Goal: Task Accomplishment & Management: Use online tool/utility

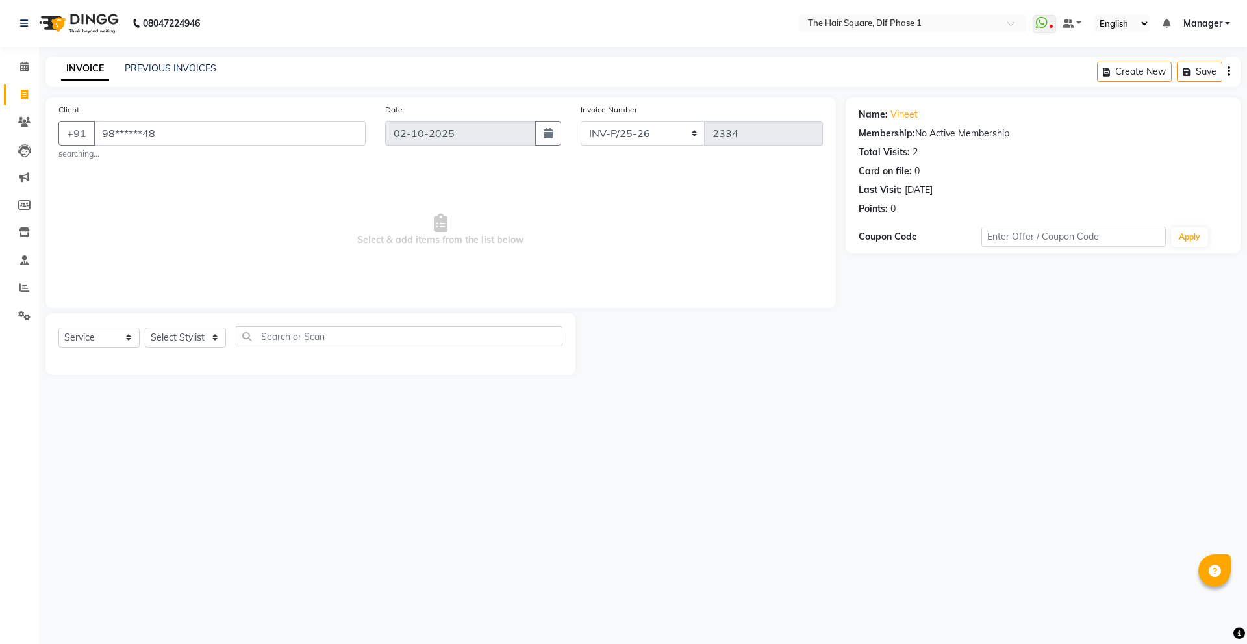
select select "5766"
select select "service"
drag, startPoint x: 197, startPoint y: 134, endPoint x: 0, endPoint y: 147, distance: 197.9
click at [0, 147] on app-home "08047224946 Select Location × The Hair Square, Dlf Phase 1 WhatsApp Status ✕ St…" at bounding box center [623, 197] width 1247 height 394
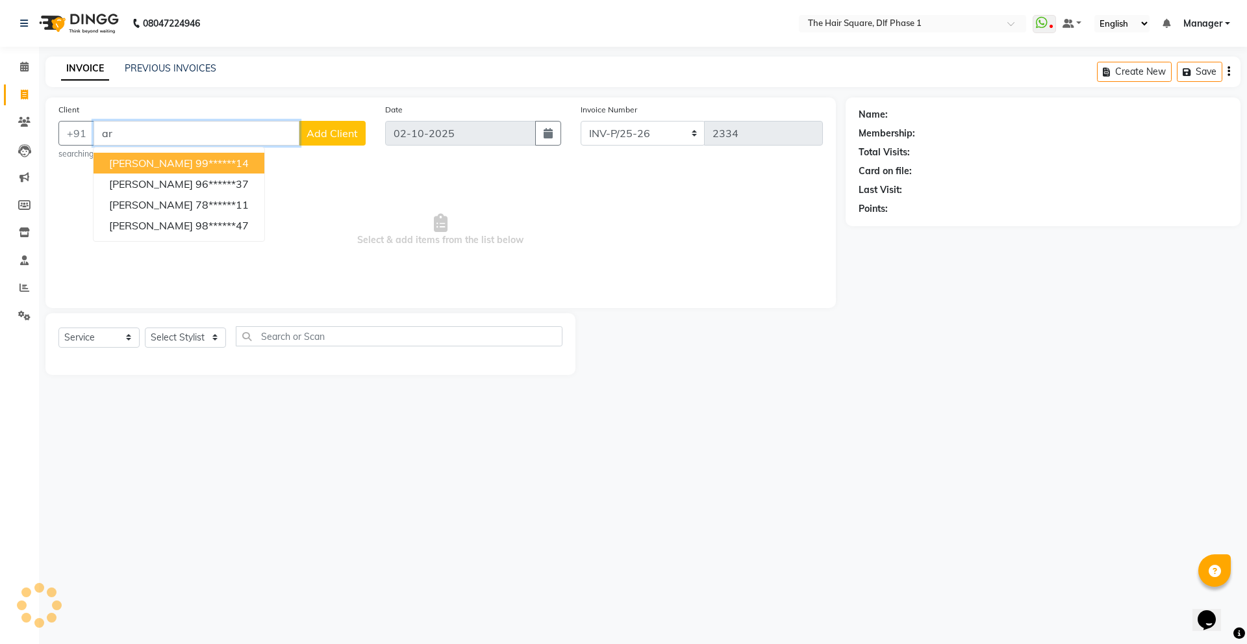
type input "a"
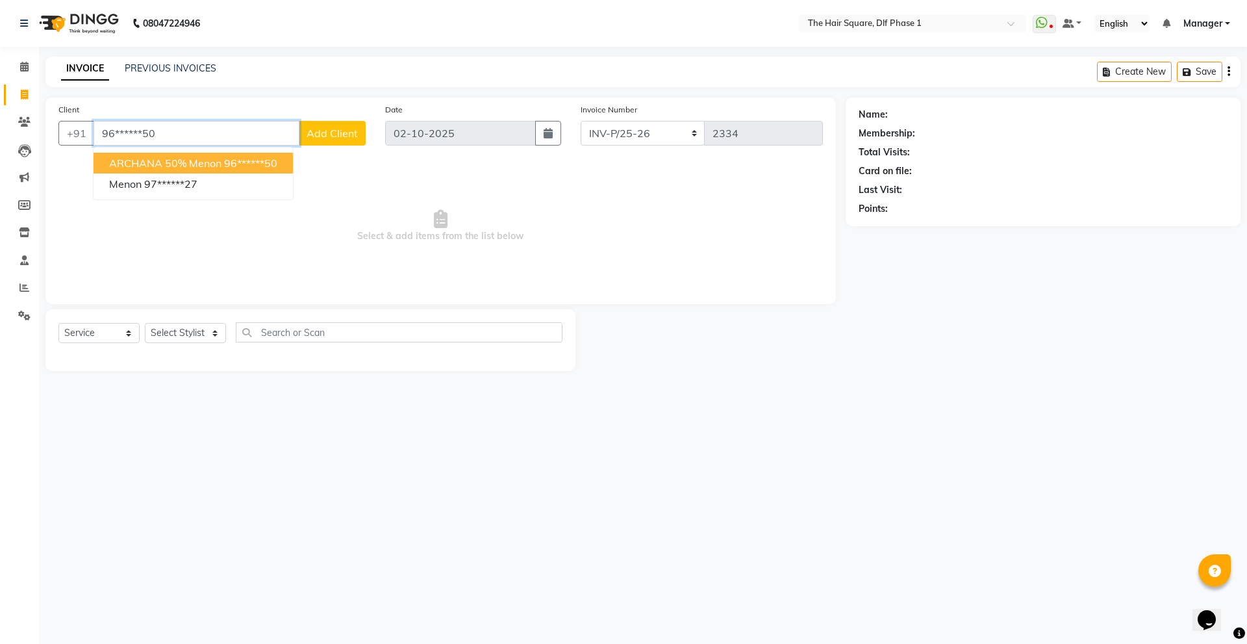
type input "96******50"
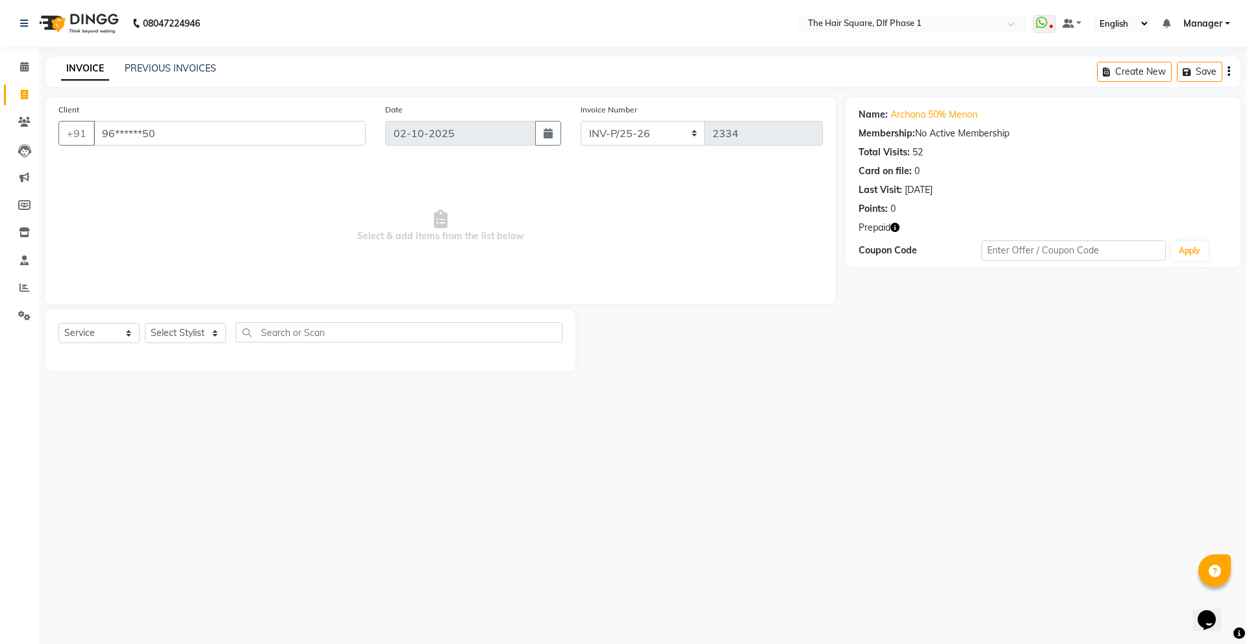
click at [897, 223] on icon "button" at bounding box center [895, 227] width 9 height 9
click at [188, 339] on select "Select Stylist [PERSON_NAME] AMIT [PERSON_NAME] [PERSON_NAME] [PERSON_NAME] Man…" at bounding box center [185, 333] width 81 height 20
select select "39560"
click at [145, 323] on select "Select Stylist [PERSON_NAME] AMIT [PERSON_NAME] [PERSON_NAME] [PERSON_NAME] Man…" at bounding box center [185, 333] width 81 height 20
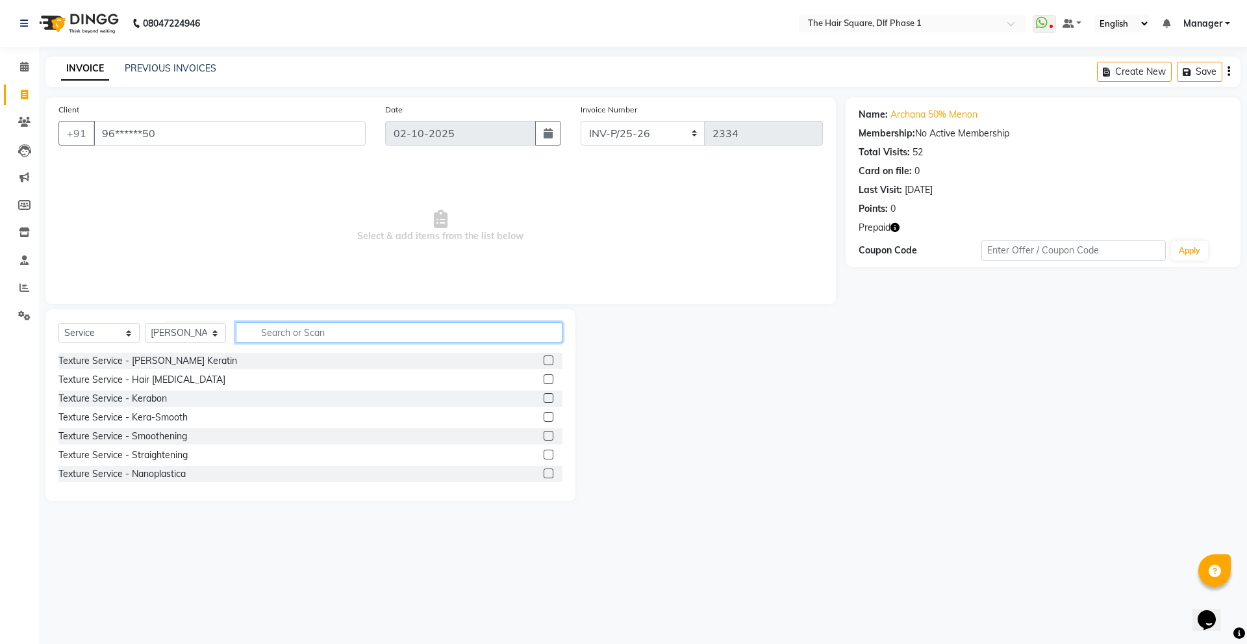
click at [283, 338] on input "text" at bounding box center [399, 332] width 327 height 20
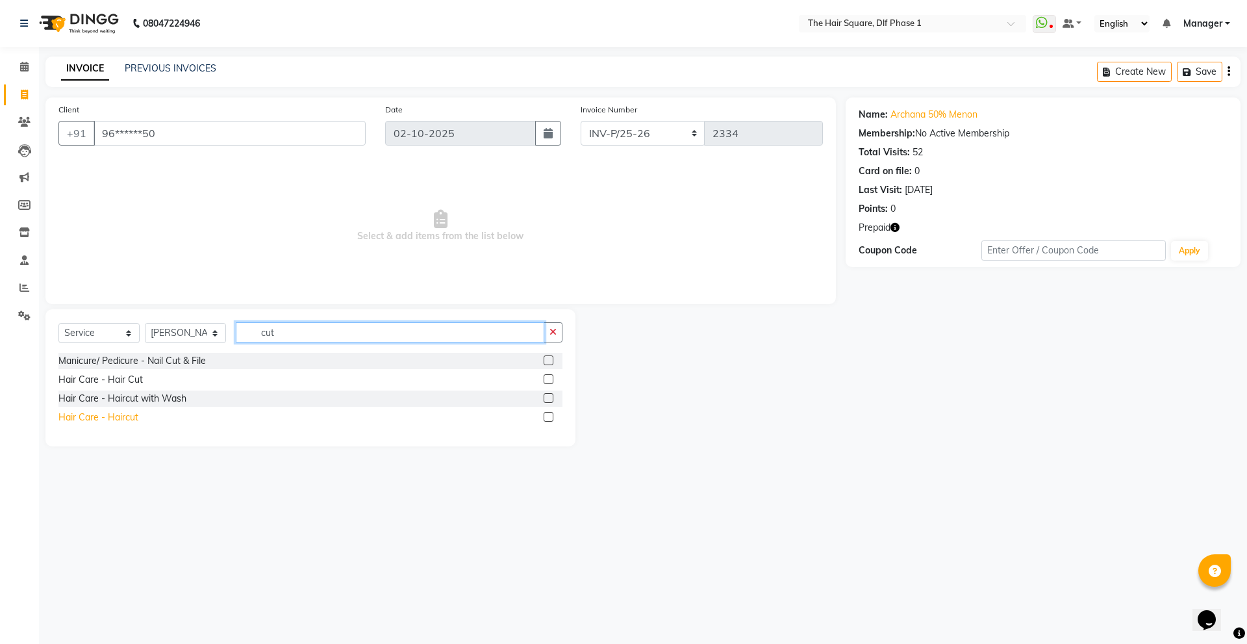
type input "cut"
click at [122, 414] on div "Hair Care - Haircut" at bounding box center [98, 418] width 80 height 14
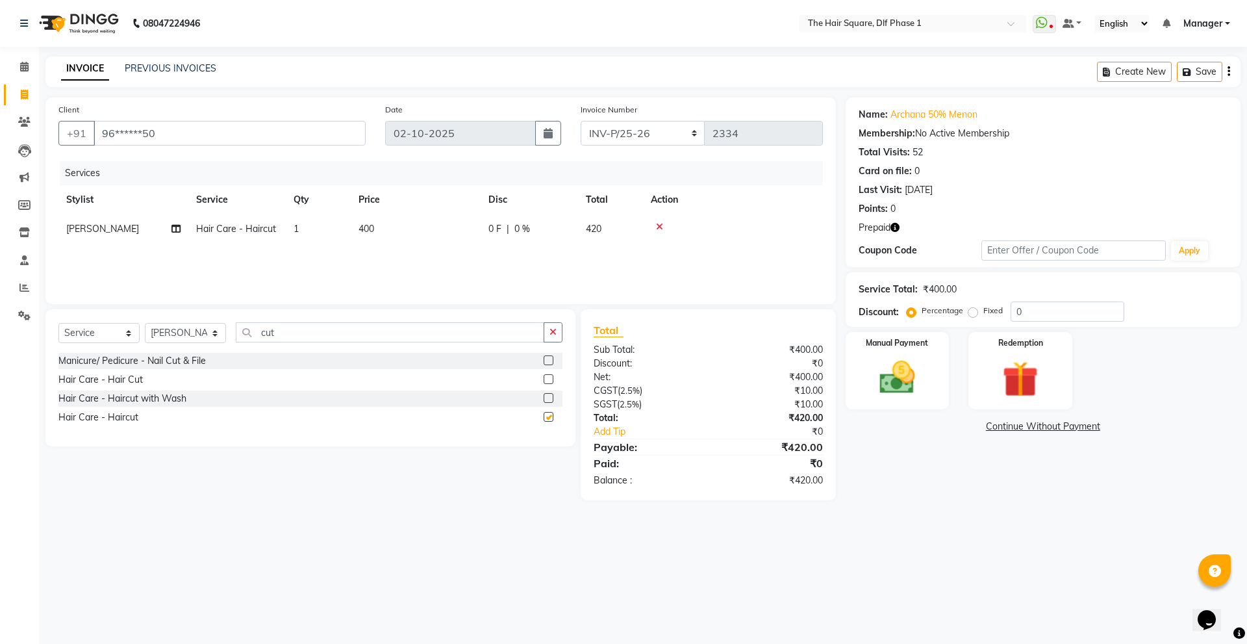
checkbox input "false"
drag, startPoint x: 979, startPoint y: 320, endPoint x: 947, endPoint y: 324, distance: 32.1
click at [947, 324] on div "Service Total: ₹400.00 Discount: Percentage Fixed 0" at bounding box center [1043, 299] width 395 height 55
type input "50"
click at [981, 340] on div "Redemption" at bounding box center [1021, 371] width 108 height 80
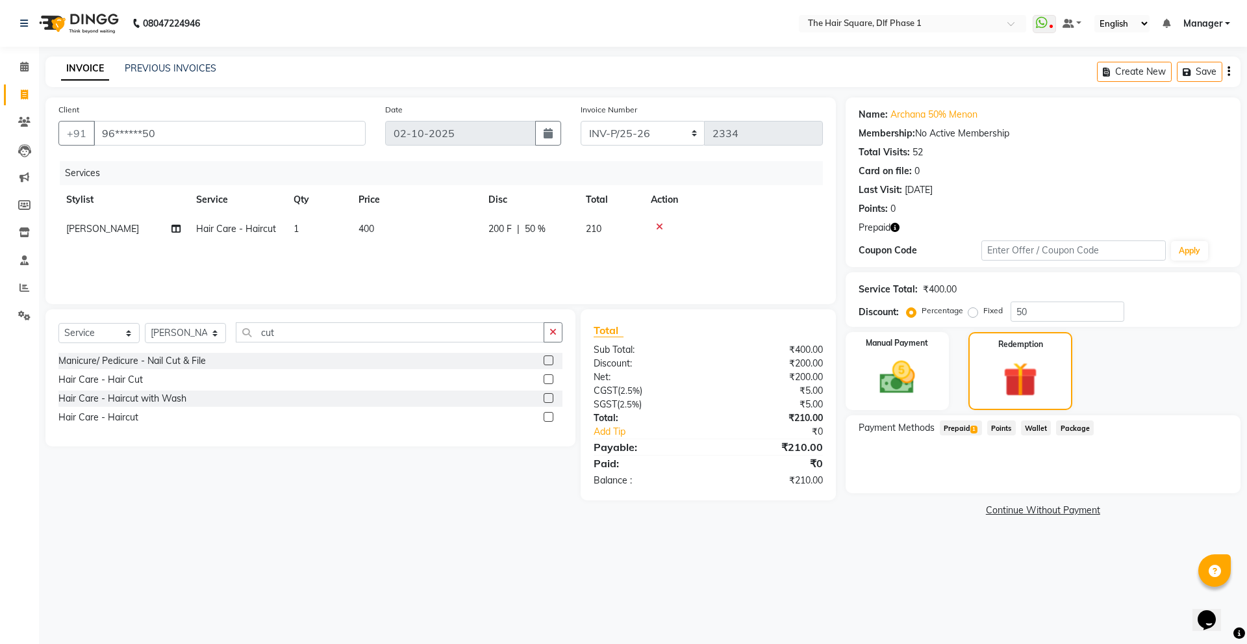
click at [965, 431] on span "Prepaid 1" at bounding box center [961, 427] width 42 height 15
click at [1195, 478] on button "Add" at bounding box center [1196, 480] width 47 height 22
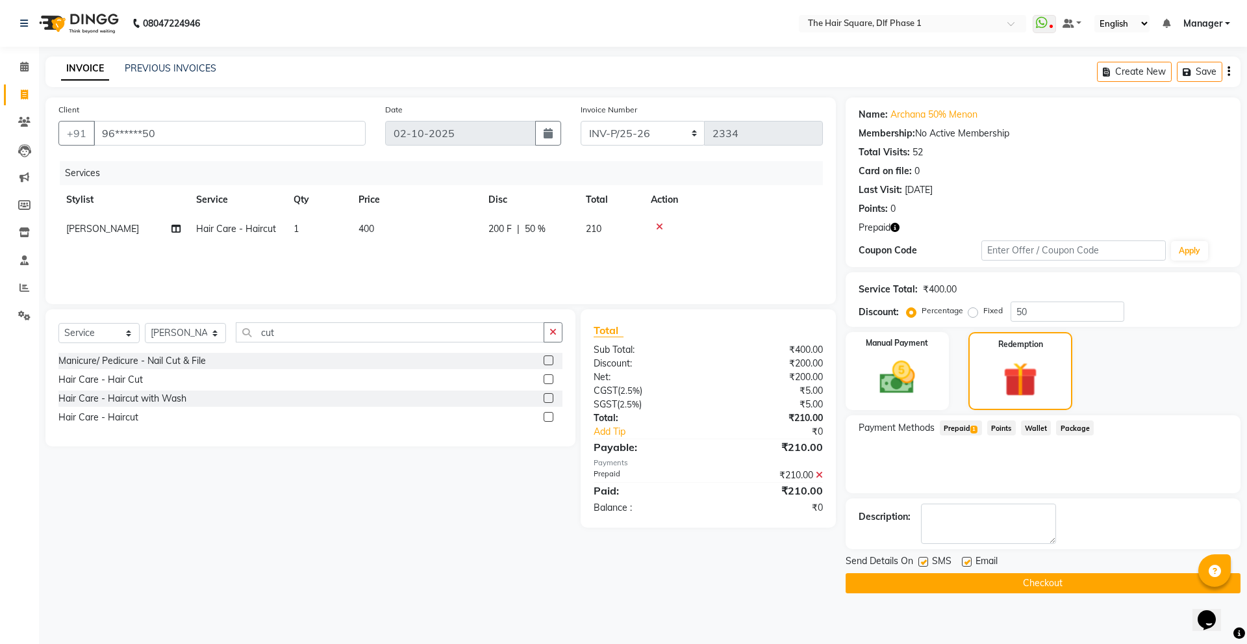
click at [924, 581] on button "Checkout" at bounding box center [1043, 583] width 395 height 20
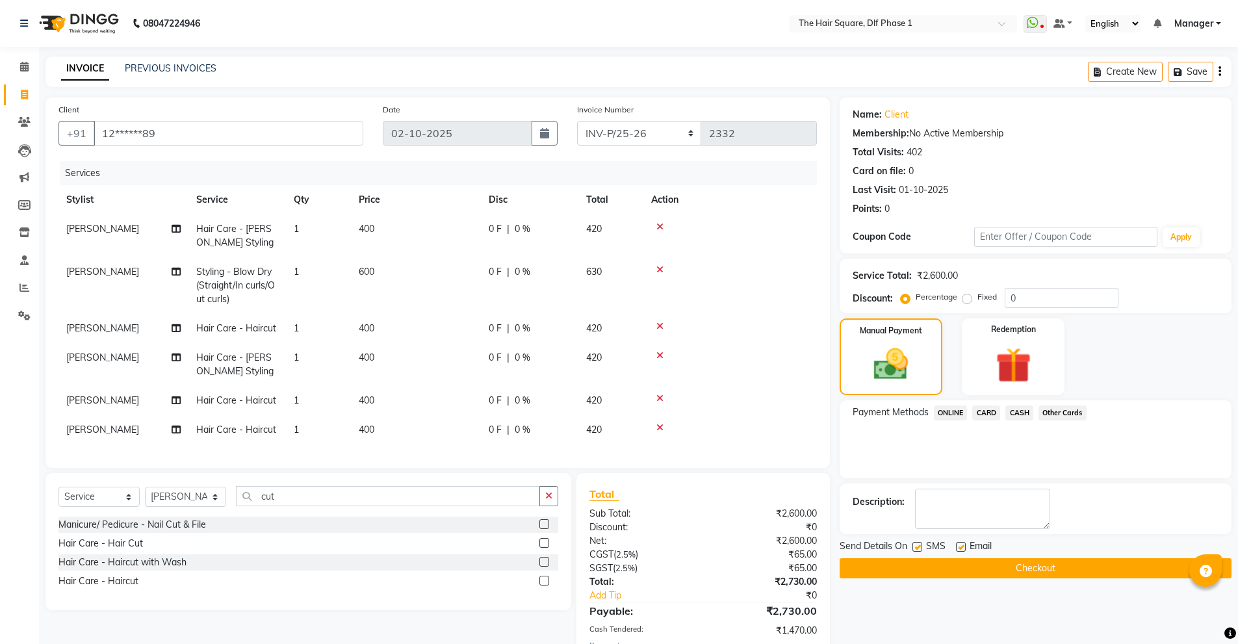
select select "5766"
select select "service"
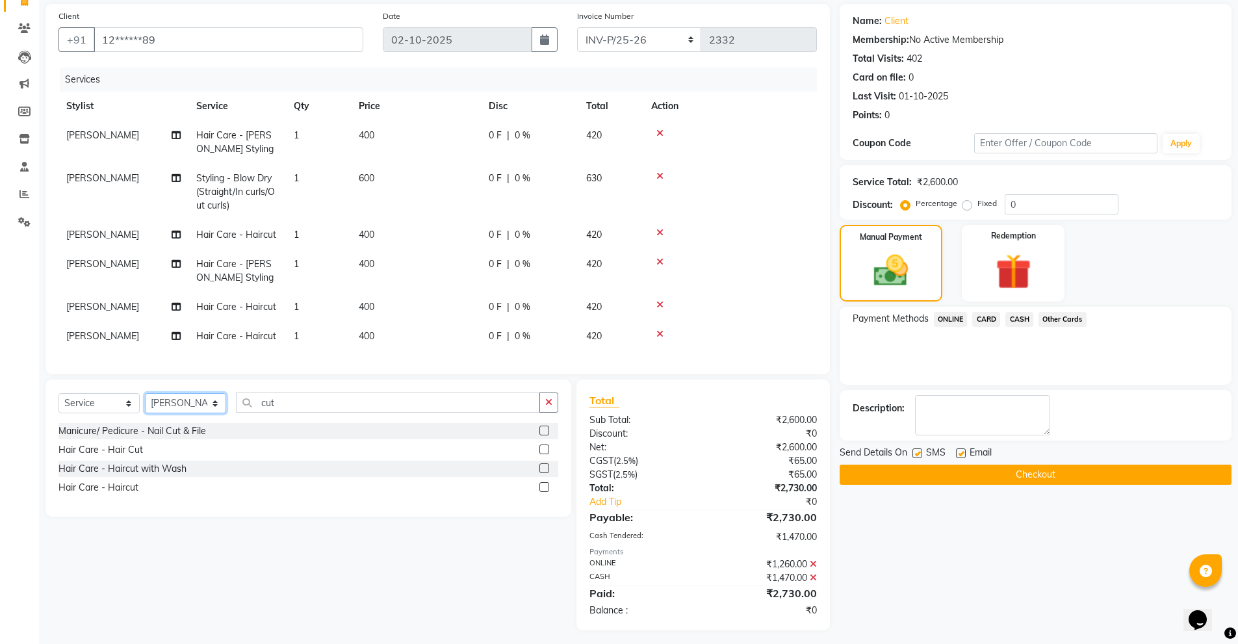
click at [175, 410] on select "Select Stylist [PERSON_NAME] AMIT [PERSON_NAME] [PERSON_NAME] [PERSON_NAME] Man…" at bounding box center [185, 403] width 81 height 20
select select "39751"
click at [145, 403] on select "Select Stylist [PERSON_NAME] AMIT [PERSON_NAME] [PERSON_NAME] [PERSON_NAME] Man…" at bounding box center [185, 403] width 81 height 20
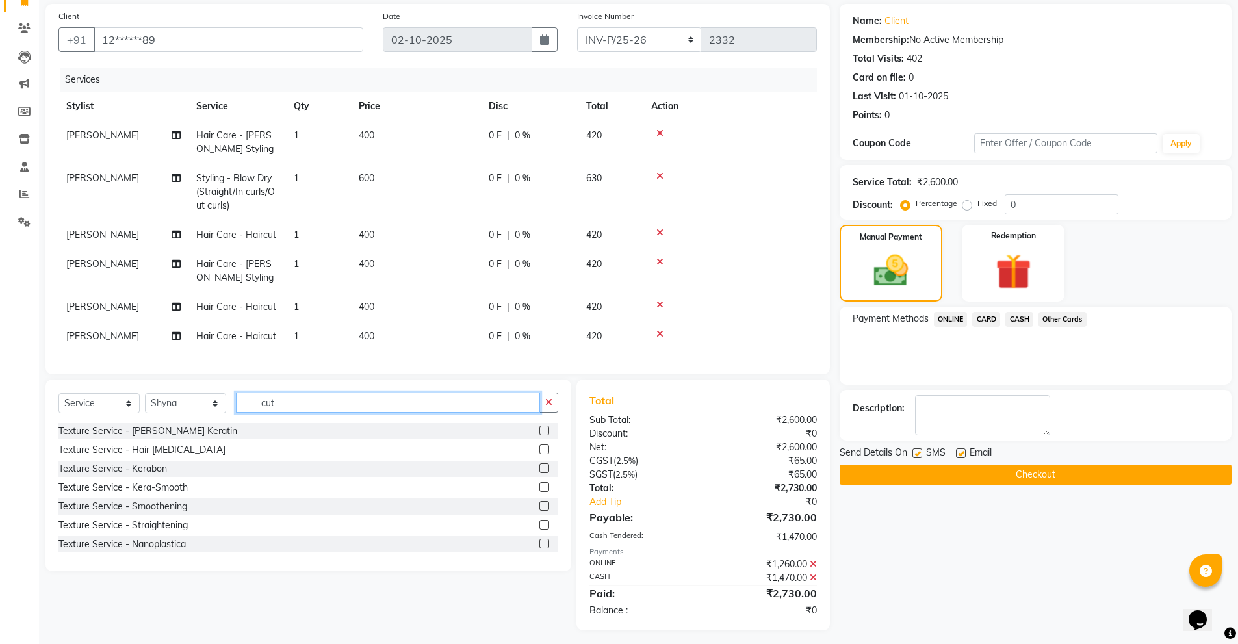
drag, startPoint x: 304, startPoint y: 413, endPoint x: 199, endPoint y: 418, distance: 104.7
click at [199, 418] on div "Select Service Product Membership Package Voucher Prepaid Gift Card Select Styl…" at bounding box center [308, 407] width 500 height 31
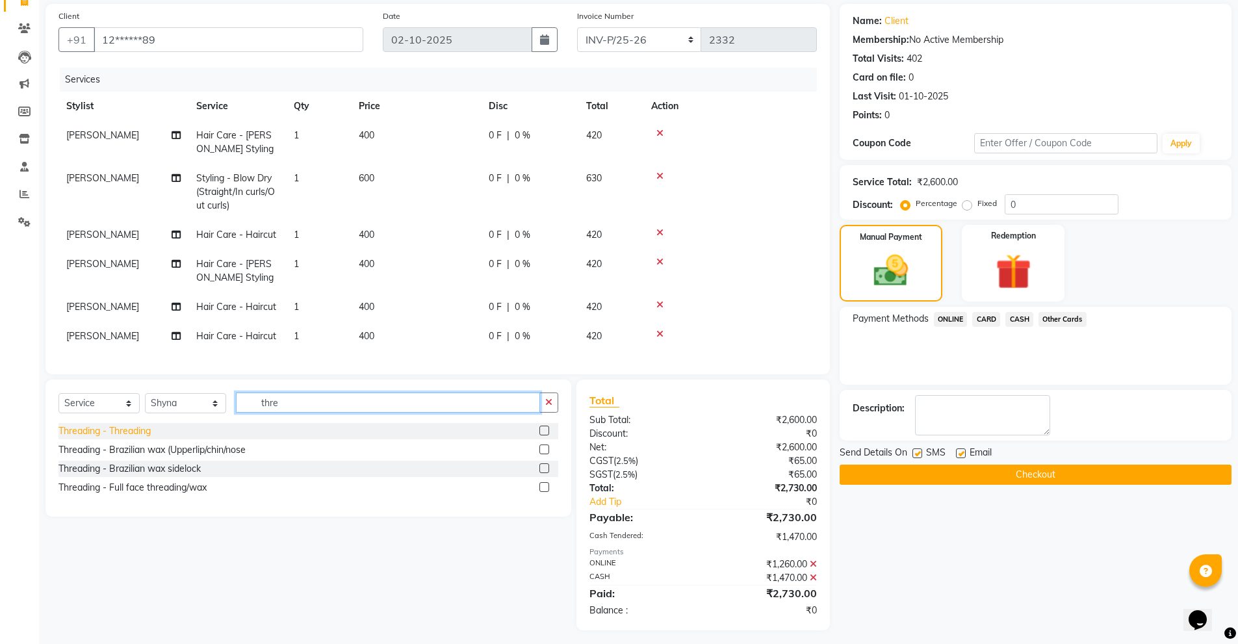
type input "thre"
click at [136, 437] on div "Threading - Threading" at bounding box center [104, 431] width 92 height 14
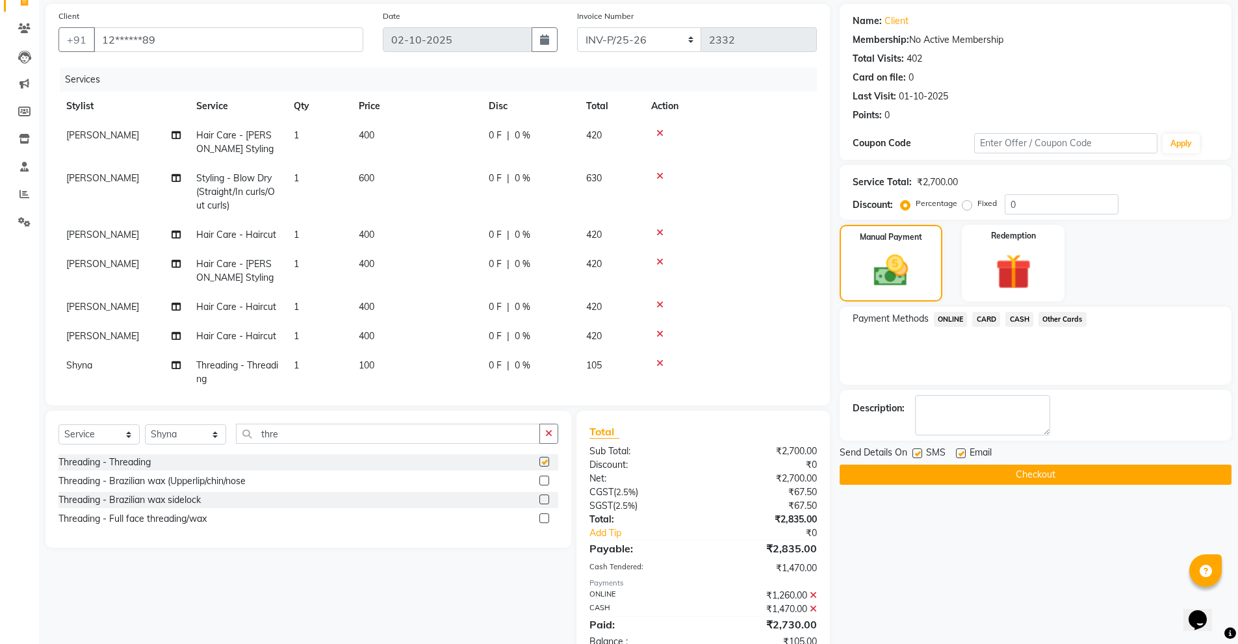
checkbox input "false"
click at [628, 366] on td "105" at bounding box center [610, 372] width 65 height 43
select select "39751"
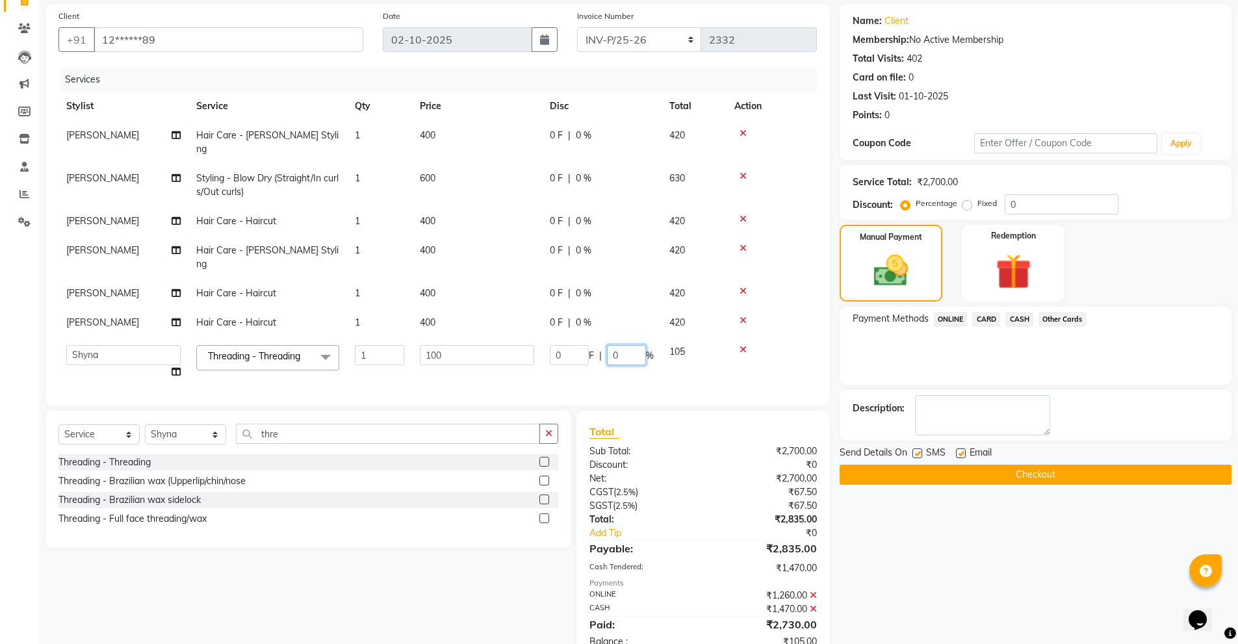
drag, startPoint x: 631, startPoint y: 326, endPoint x: 541, endPoint y: 353, distance: 94.3
click at [541, 353] on tr "[PERSON_NAME] [PERSON_NAME] [PERSON_NAME] [PERSON_NAME] Manager [PERSON_NAME] […" at bounding box center [437, 361] width 758 height 49
type input "5"
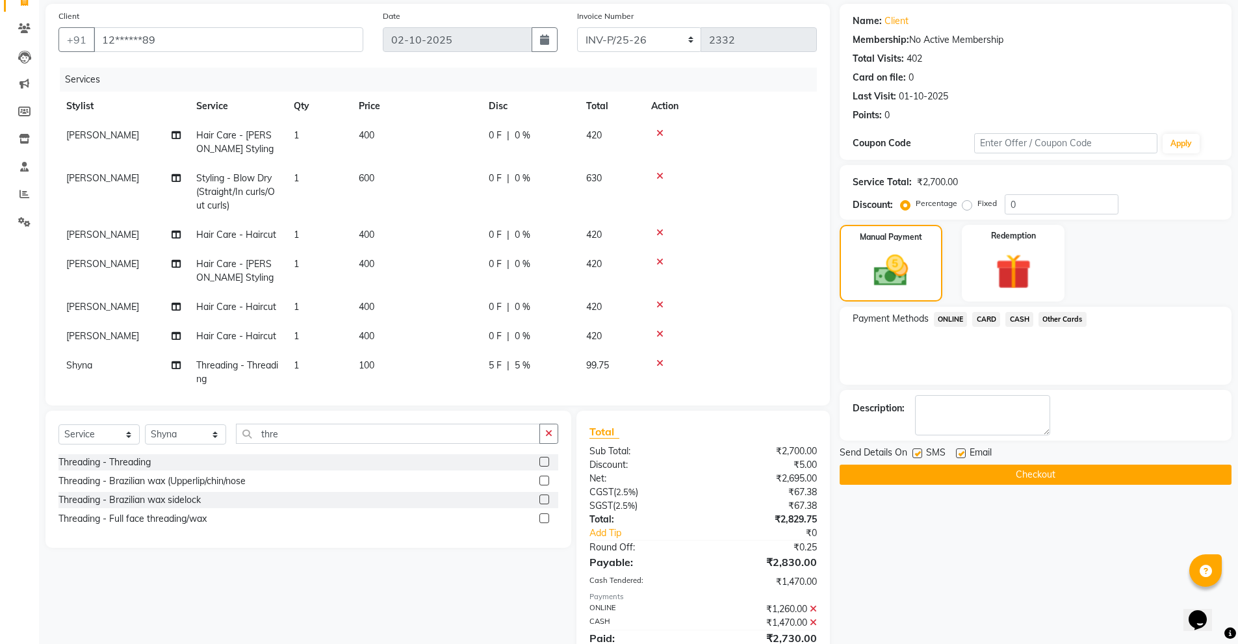
click at [531, 351] on tr "Shyna Threading - Threading 1 100 5 F | 5 % 99.75" at bounding box center [437, 372] width 758 height 43
click at [1014, 322] on span "CASH" at bounding box center [1019, 319] width 28 height 15
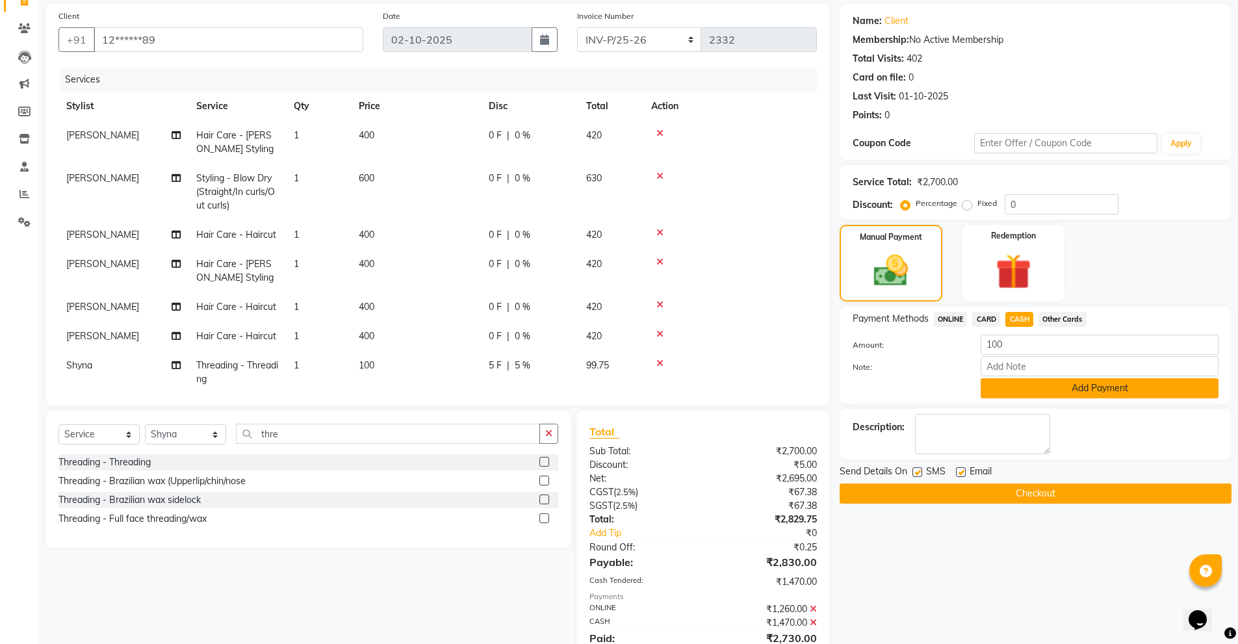
click at [993, 381] on button "Add Payment" at bounding box center [1099, 388] width 238 height 20
